Goal: Transaction & Acquisition: Purchase product/service

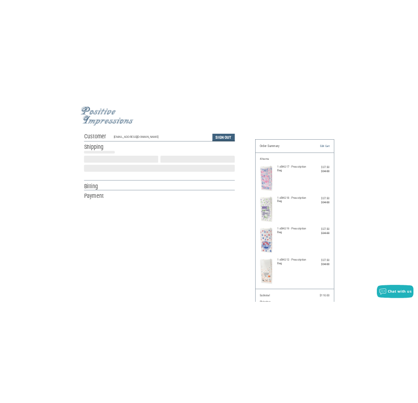
scroll to position [1, 0]
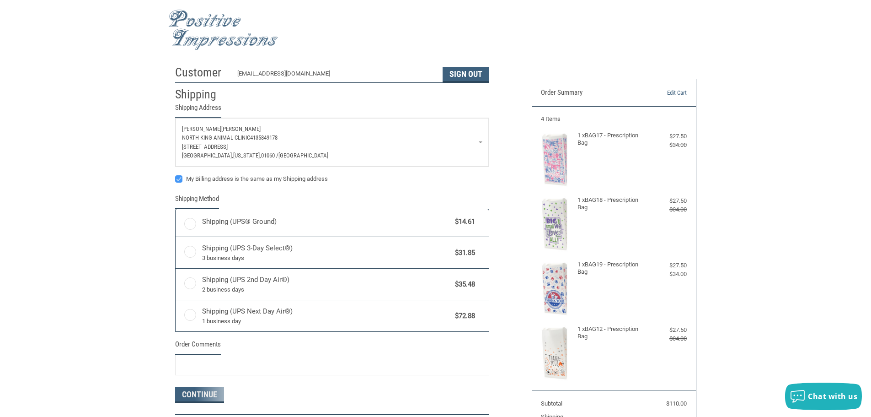
radio input "true"
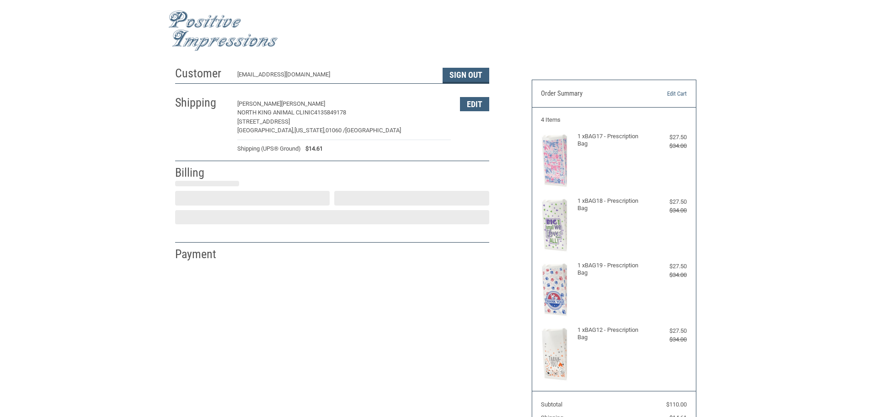
select select "US"
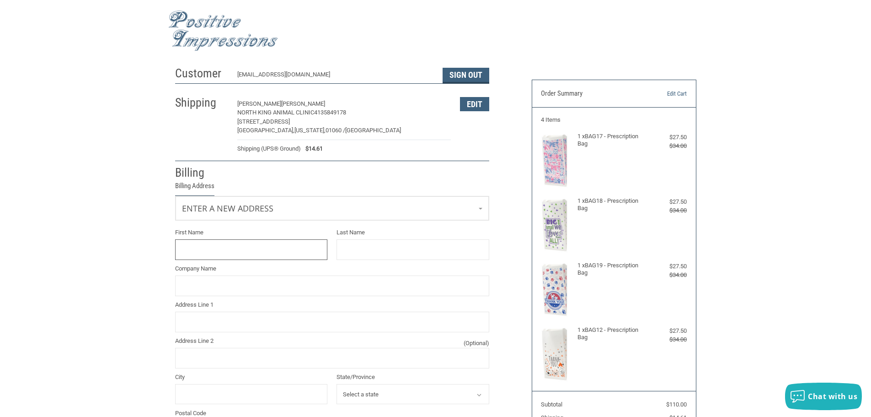
scroll to position [78, 0]
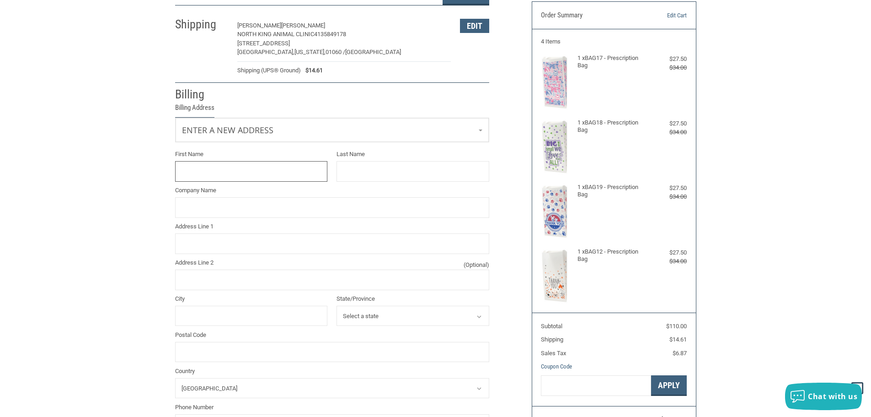
click at [247, 165] on input "First Name" at bounding box center [251, 171] width 153 height 21
click at [266, 123] on link "Enter a new address" at bounding box center [332, 129] width 313 height 22
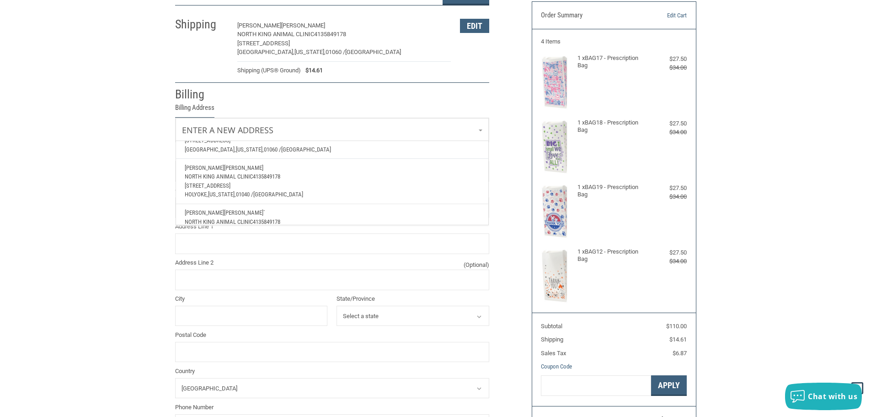
scroll to position [91, 0]
click at [249, 178] on span "North King Animal Clinic" at bounding box center [219, 175] width 68 height 7
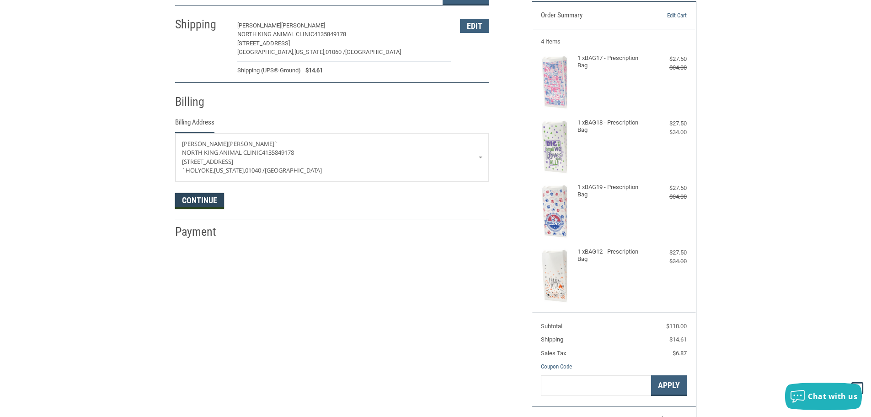
click at [197, 198] on button "Continue" at bounding box center [199, 201] width 49 height 16
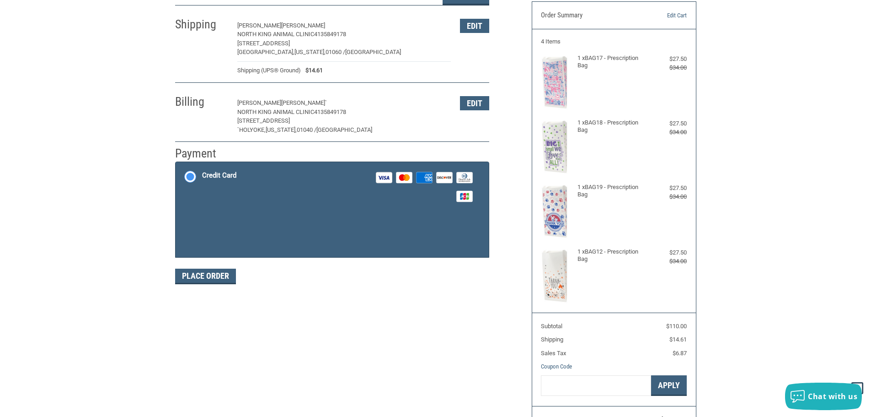
scroll to position [80, 0]
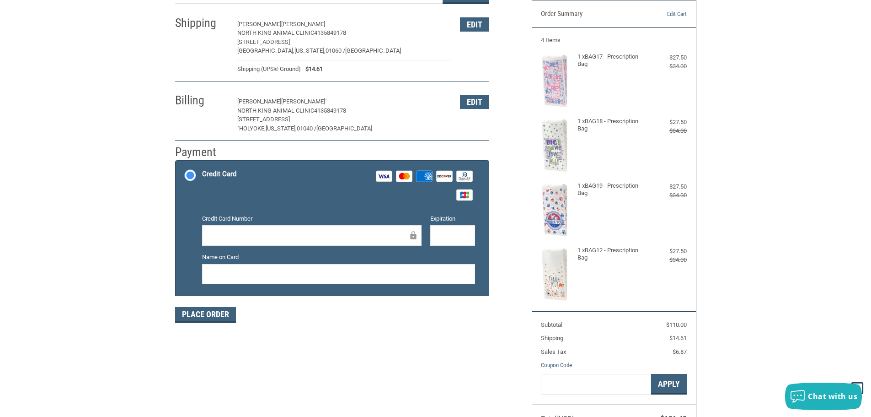
click at [278, 219] on label "Credit Card Number" at bounding box center [312, 218] width 220 height 9
click at [192, 308] on button "Place Order" at bounding box center [205, 315] width 61 height 16
